Goal: Task Accomplishment & Management: Use online tool/utility

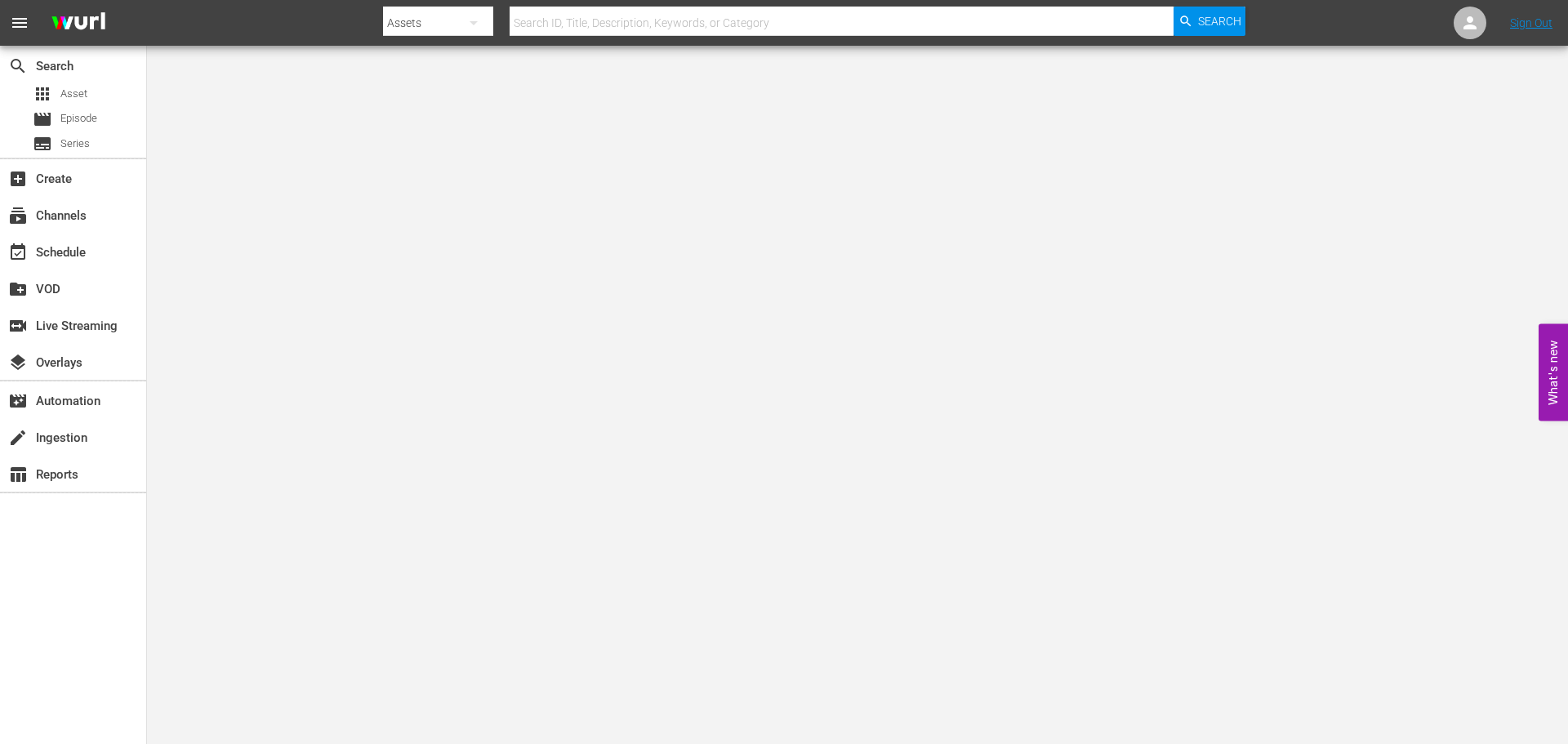
click at [578, 16] on input "text" at bounding box center [841, 22] width 664 height 39
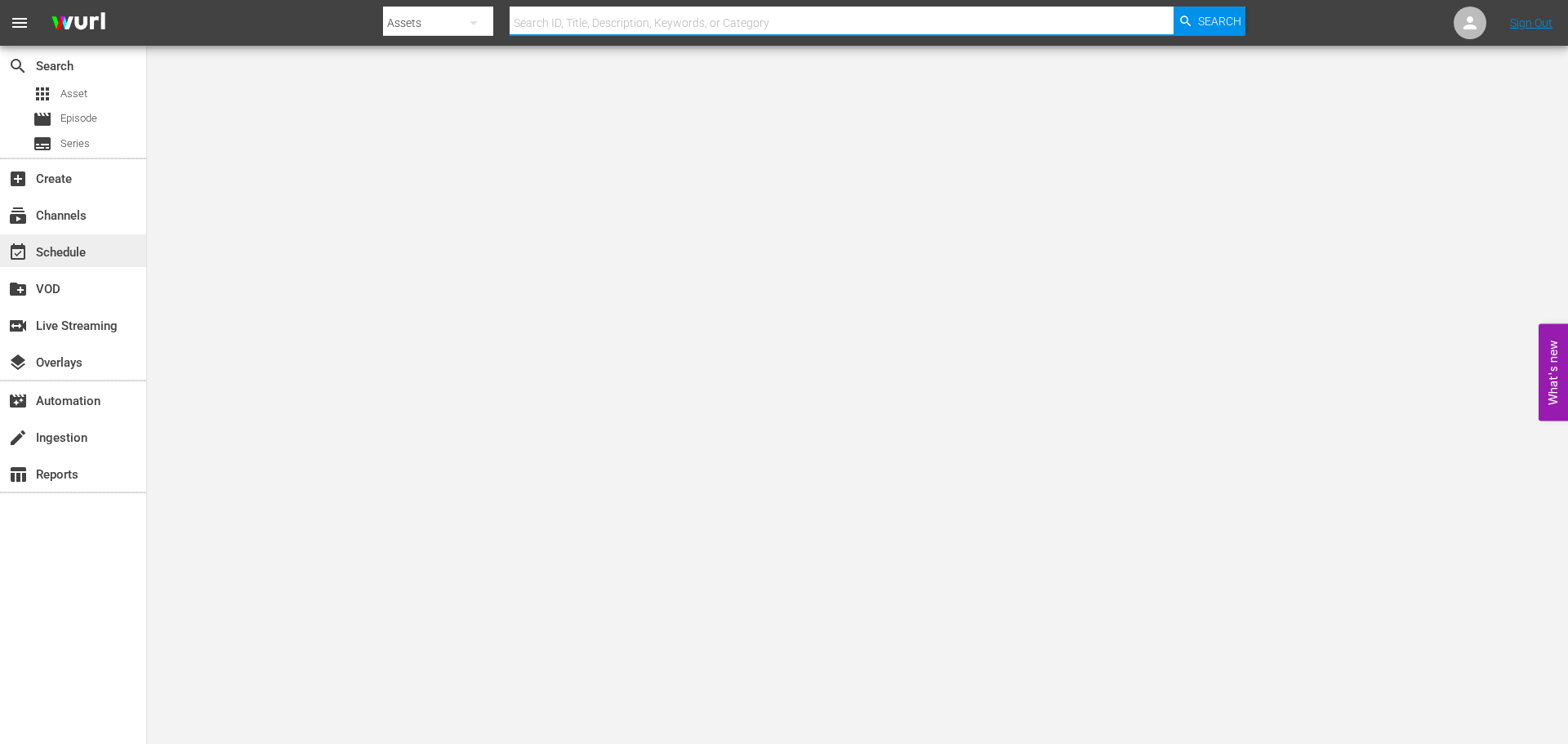
click at [79, 252] on div "event_available Schedule" at bounding box center [46, 249] width 91 height 15
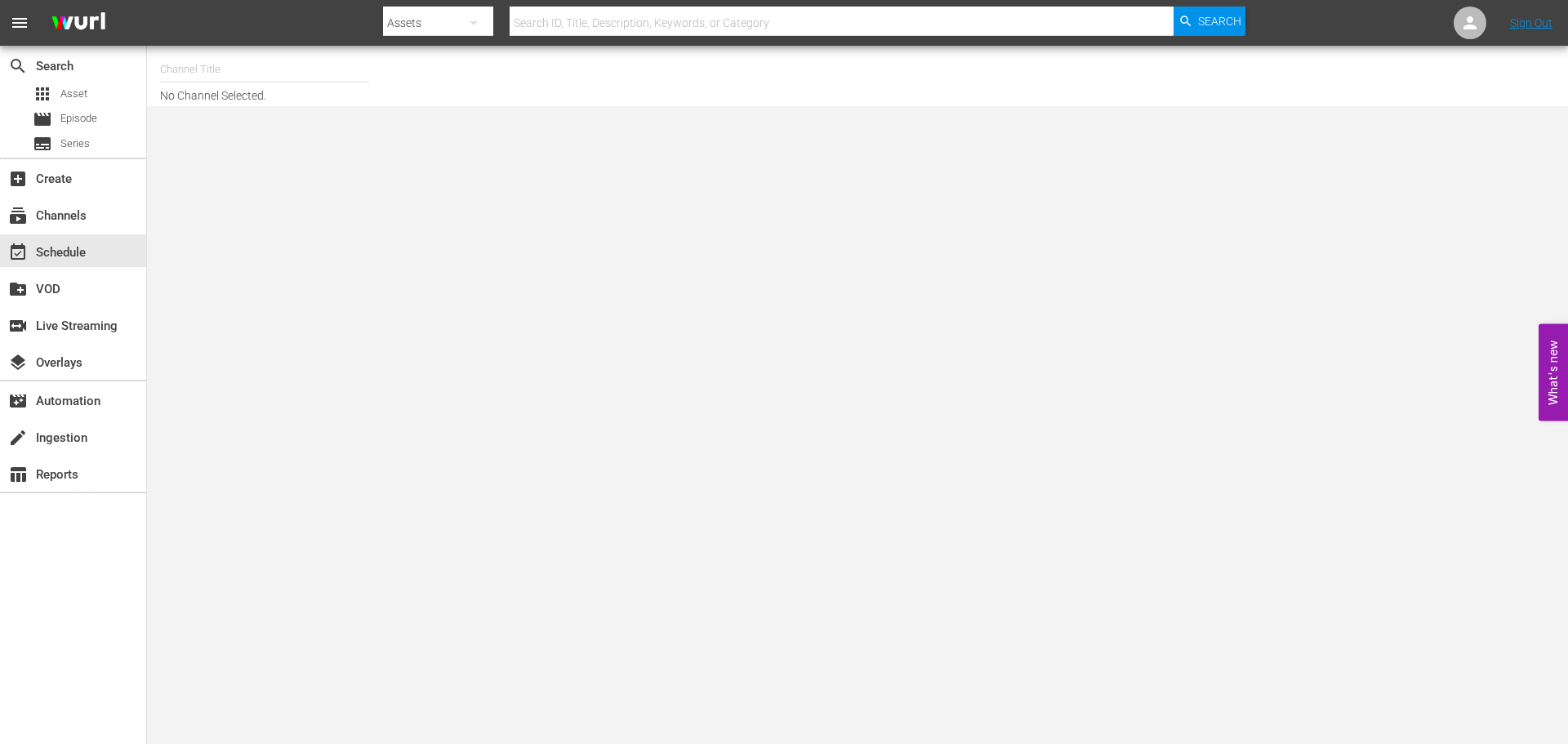
click at [200, 65] on input "text" at bounding box center [265, 69] width 209 height 39
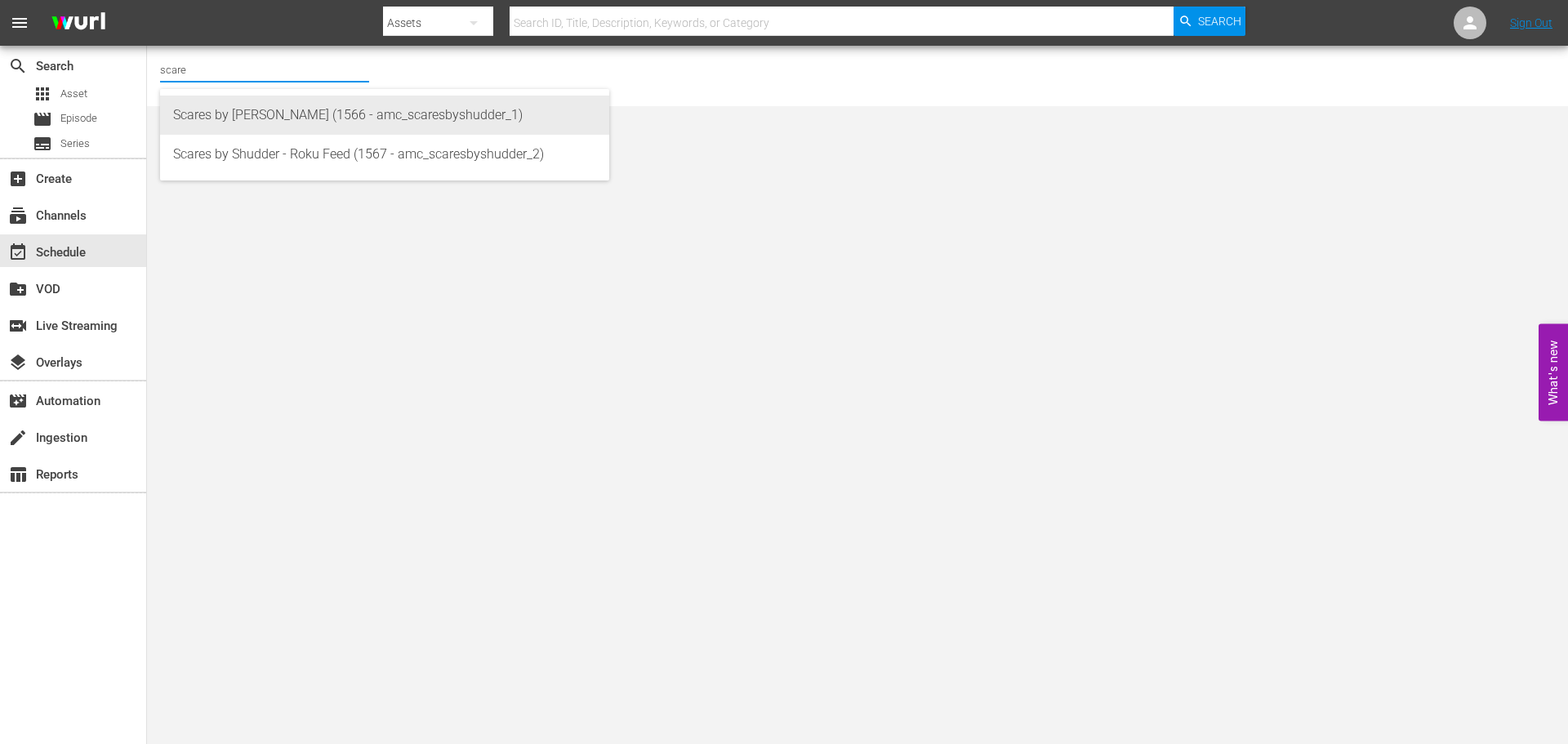
click at [215, 115] on div "Scares by [PERSON_NAME] (1566 - amc_scaresbyshudder_1)" at bounding box center [384, 115] width 423 height 39
type input "Scares by [PERSON_NAME] (1566 - amc_scaresbyshudder_1)"
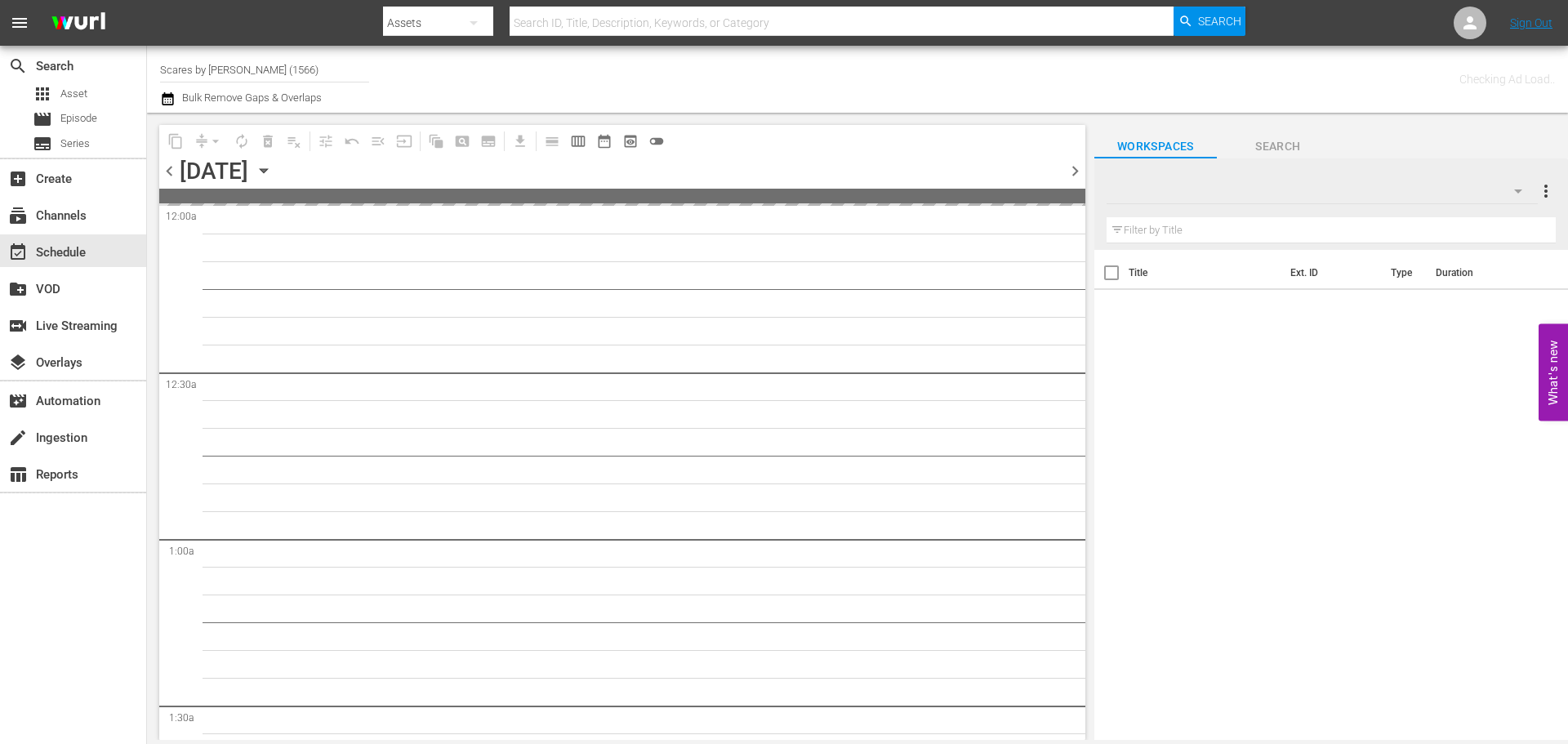
click at [273, 167] on icon "button" at bounding box center [264, 171] width 18 height 18
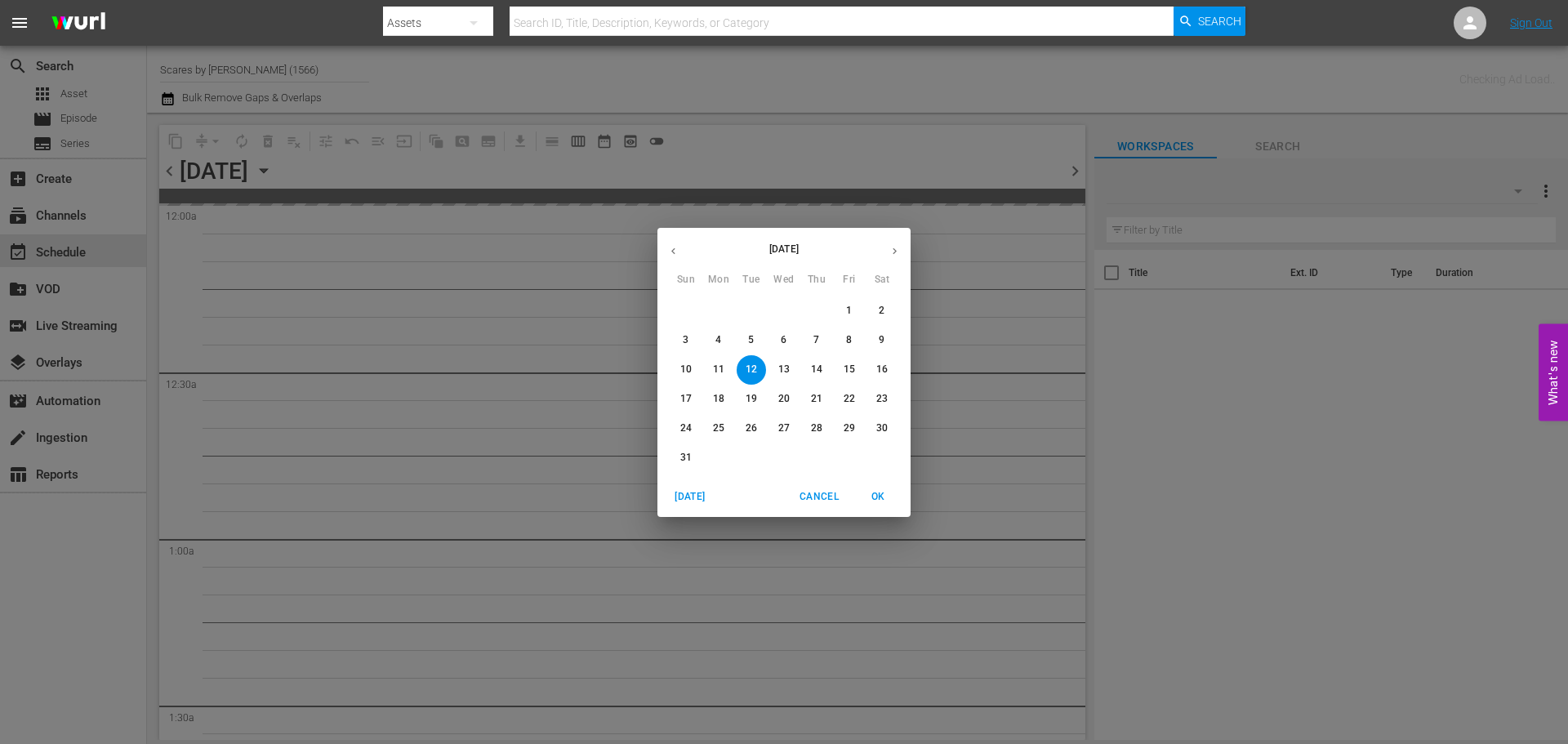
click at [682, 464] on p "31" at bounding box center [685, 458] width 11 height 14
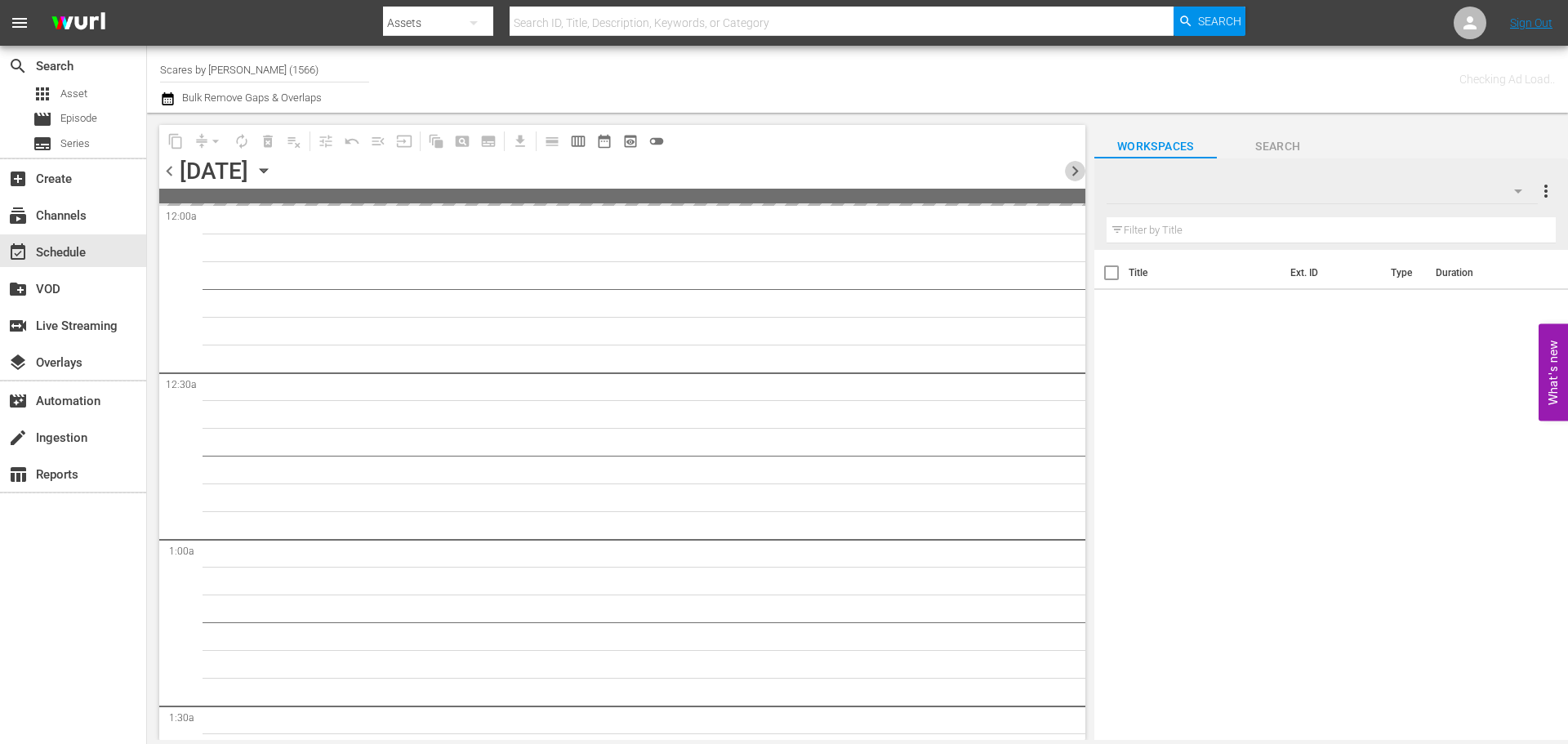
click at [1071, 166] on span "chevron_right" at bounding box center [1076, 172] width 21 height 21
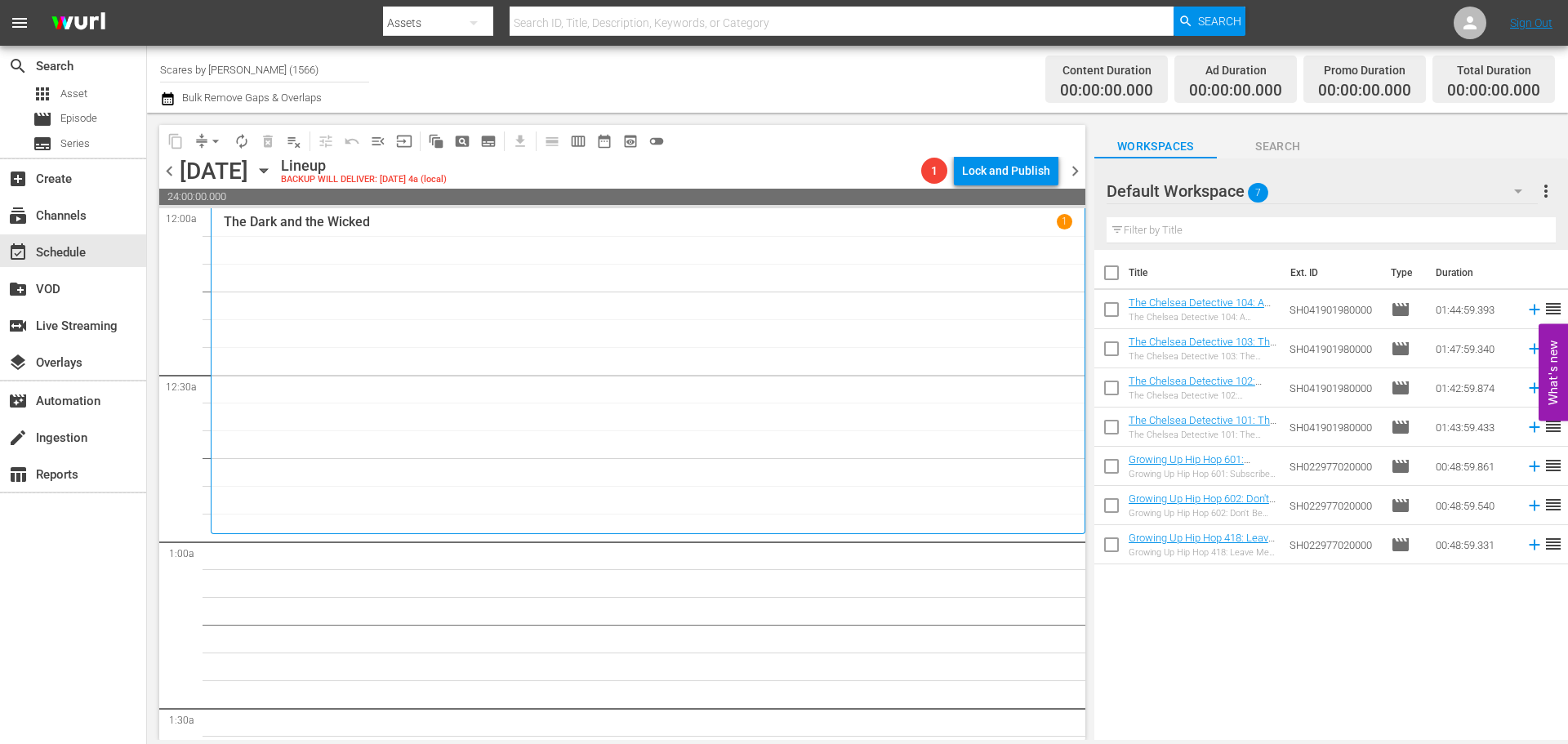
click at [458, 303] on div "The Dark and the Wicked 1" at bounding box center [648, 371] width 849 height 314
